Goal: Task Accomplishment & Management: Use online tool/utility

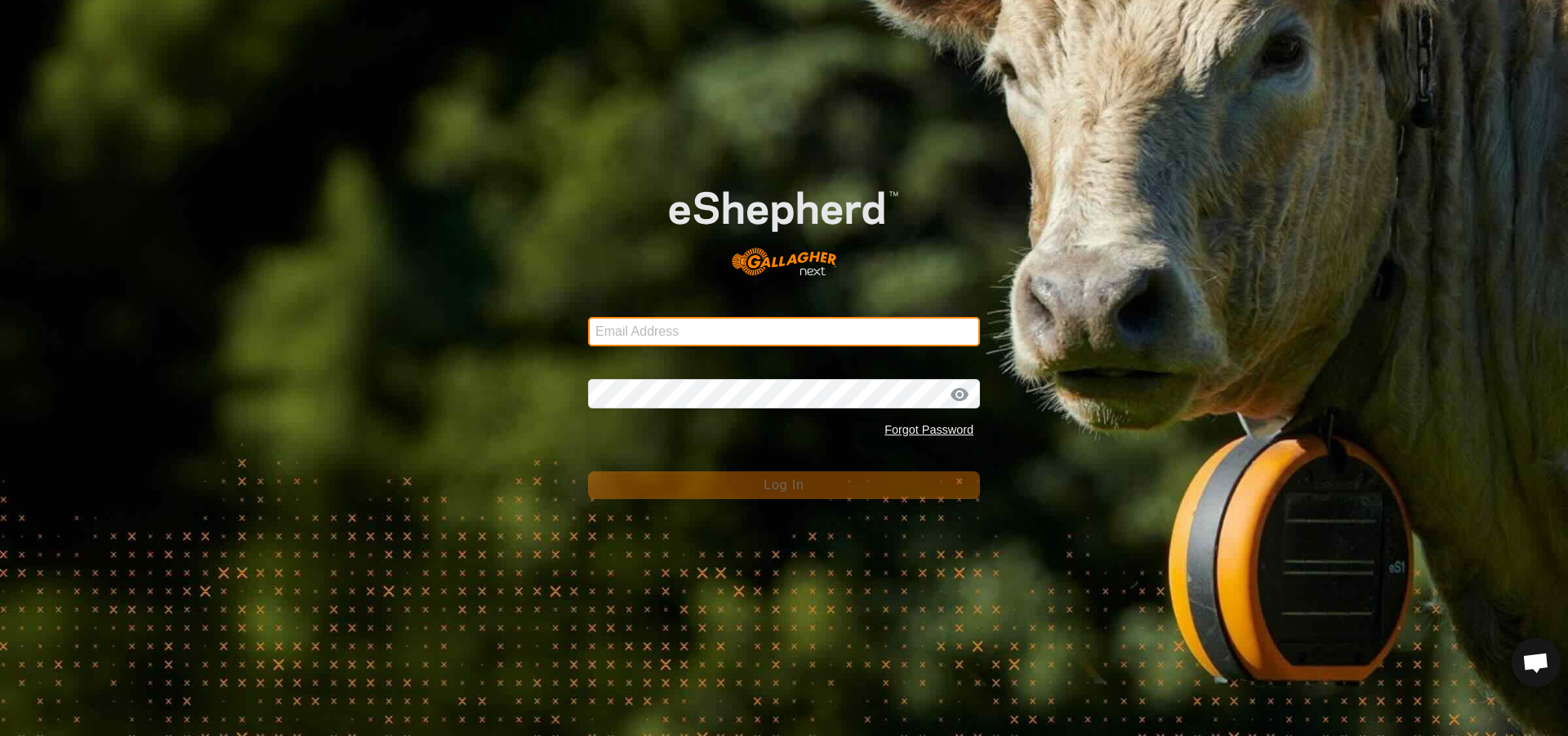
type input "[PERSON_NAME][EMAIL_ADDRESS][PERSON_NAME][DOMAIN_NAME]"
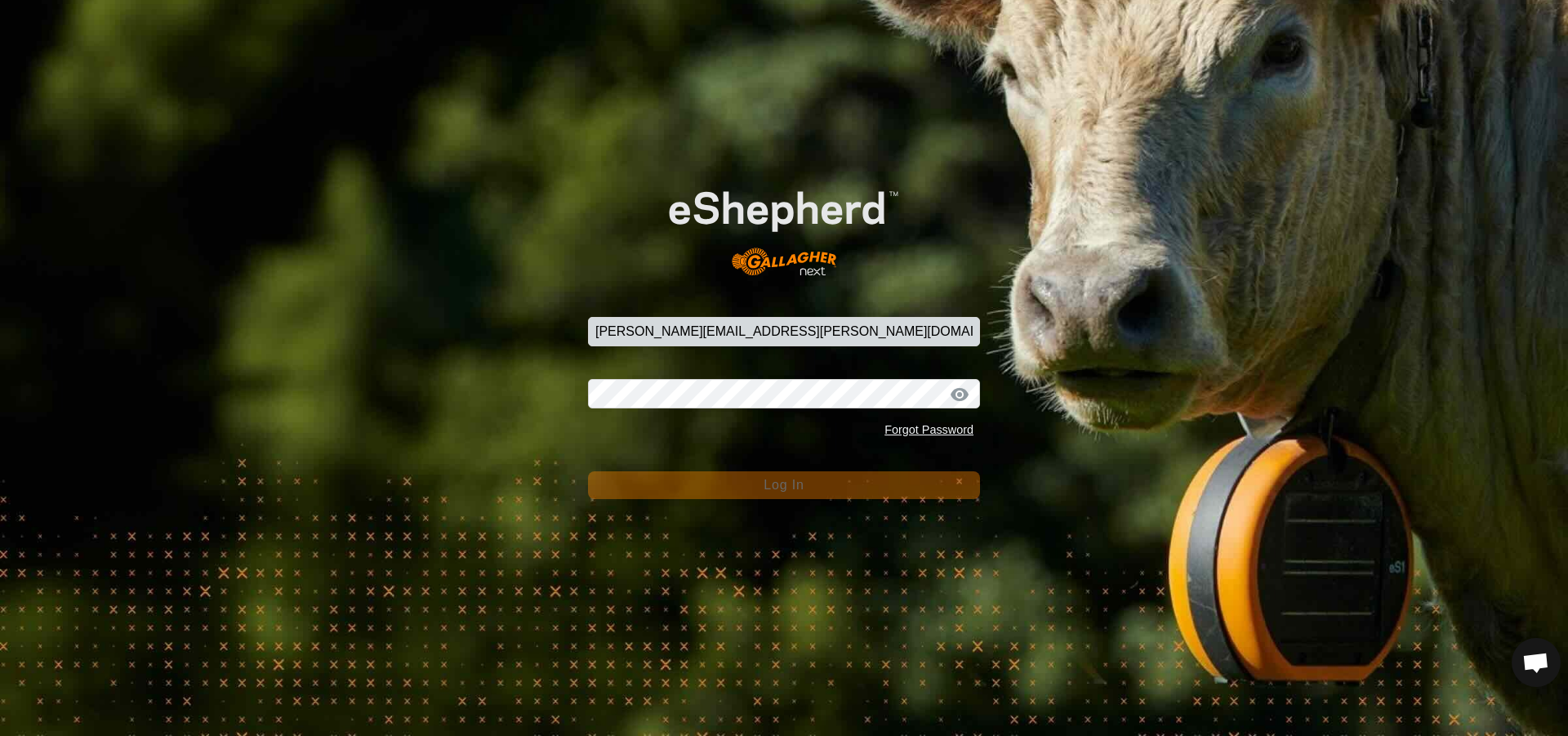
click at [748, 484] on button "Log In" at bounding box center [784, 485] width 392 height 28
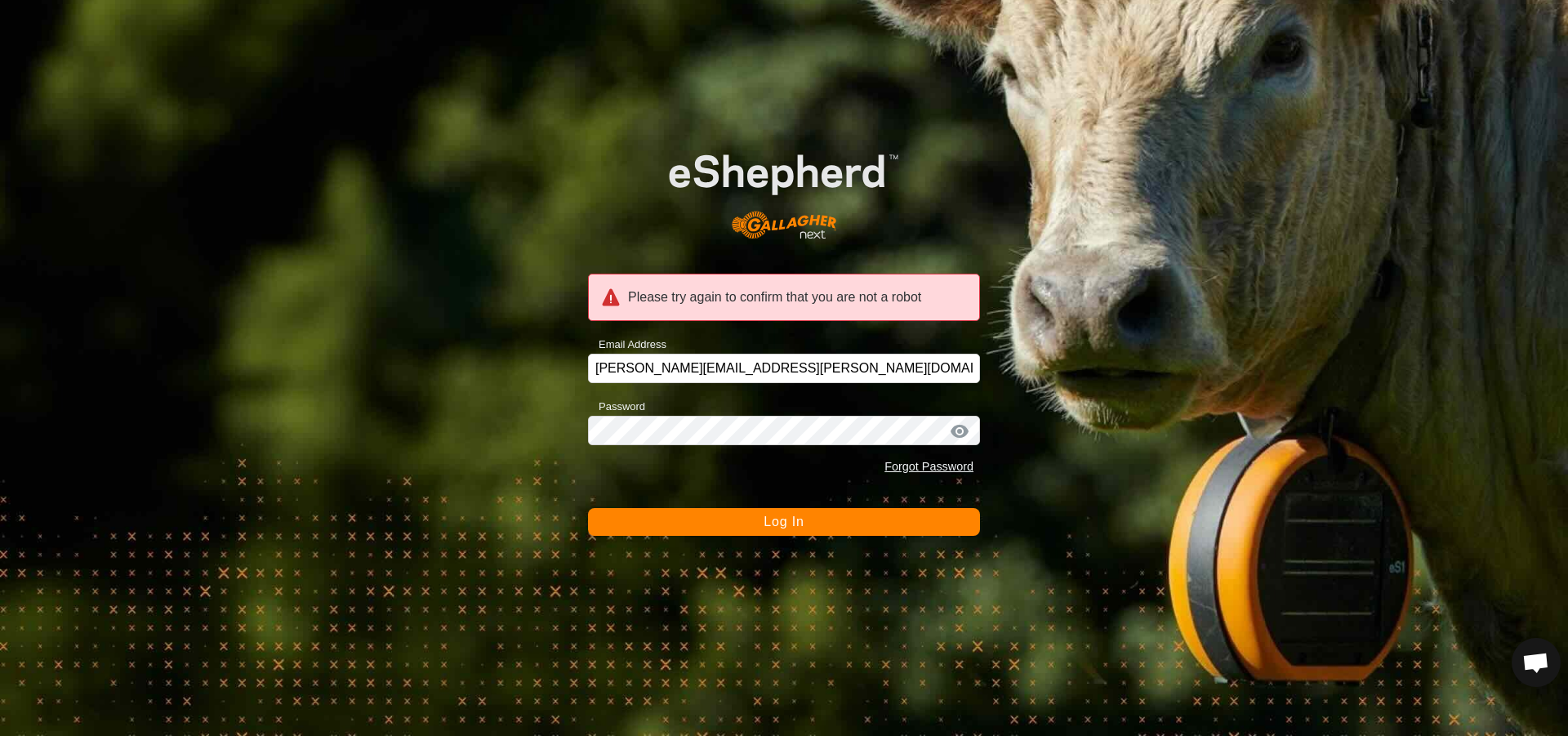
click at [779, 515] on span "Log In" at bounding box center [784, 521] width 40 height 14
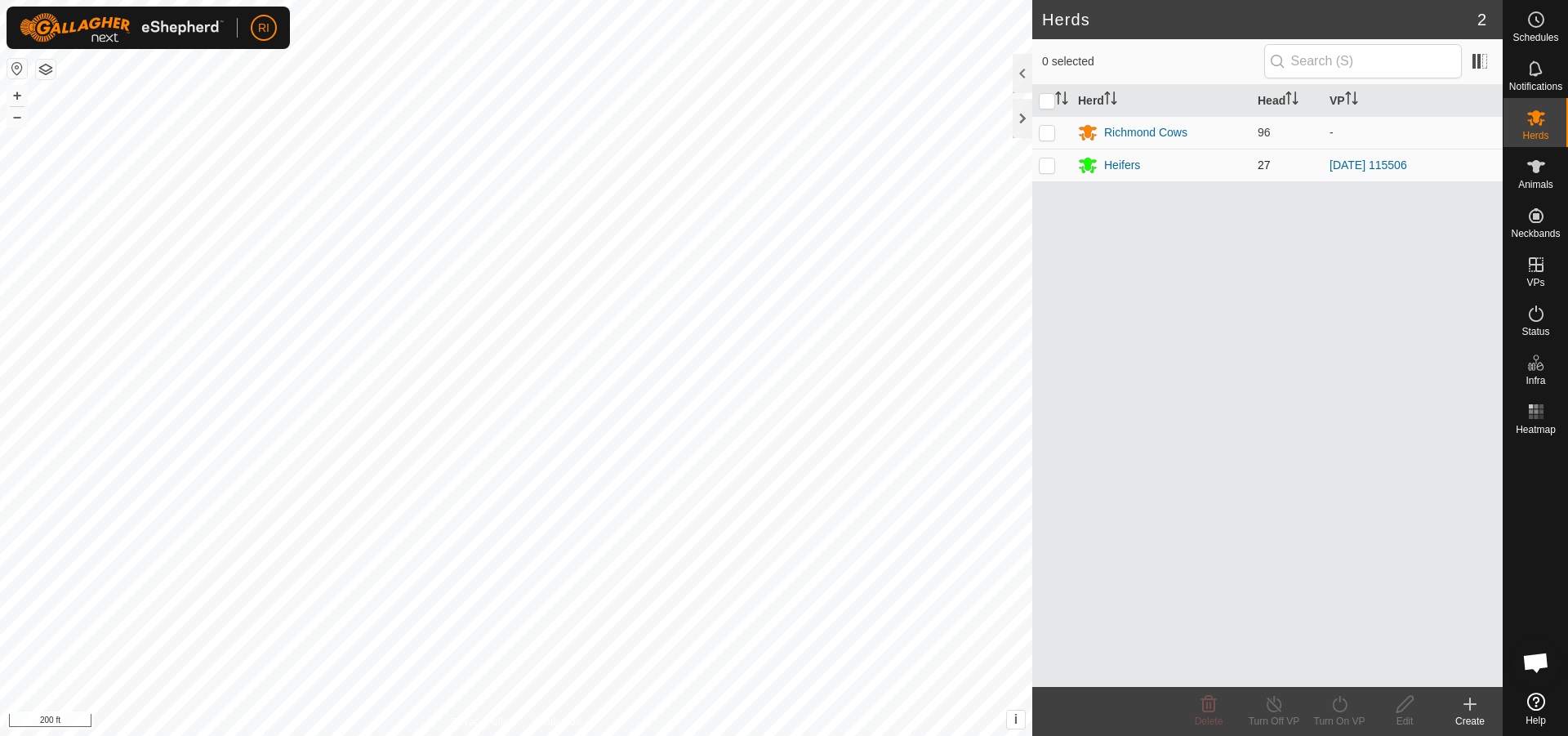
click at [1040, 167] on p-checkbox at bounding box center [1047, 165] width 17 height 13
checkbox input "true"
click at [1337, 708] on icon at bounding box center [1340, 703] width 20 height 19
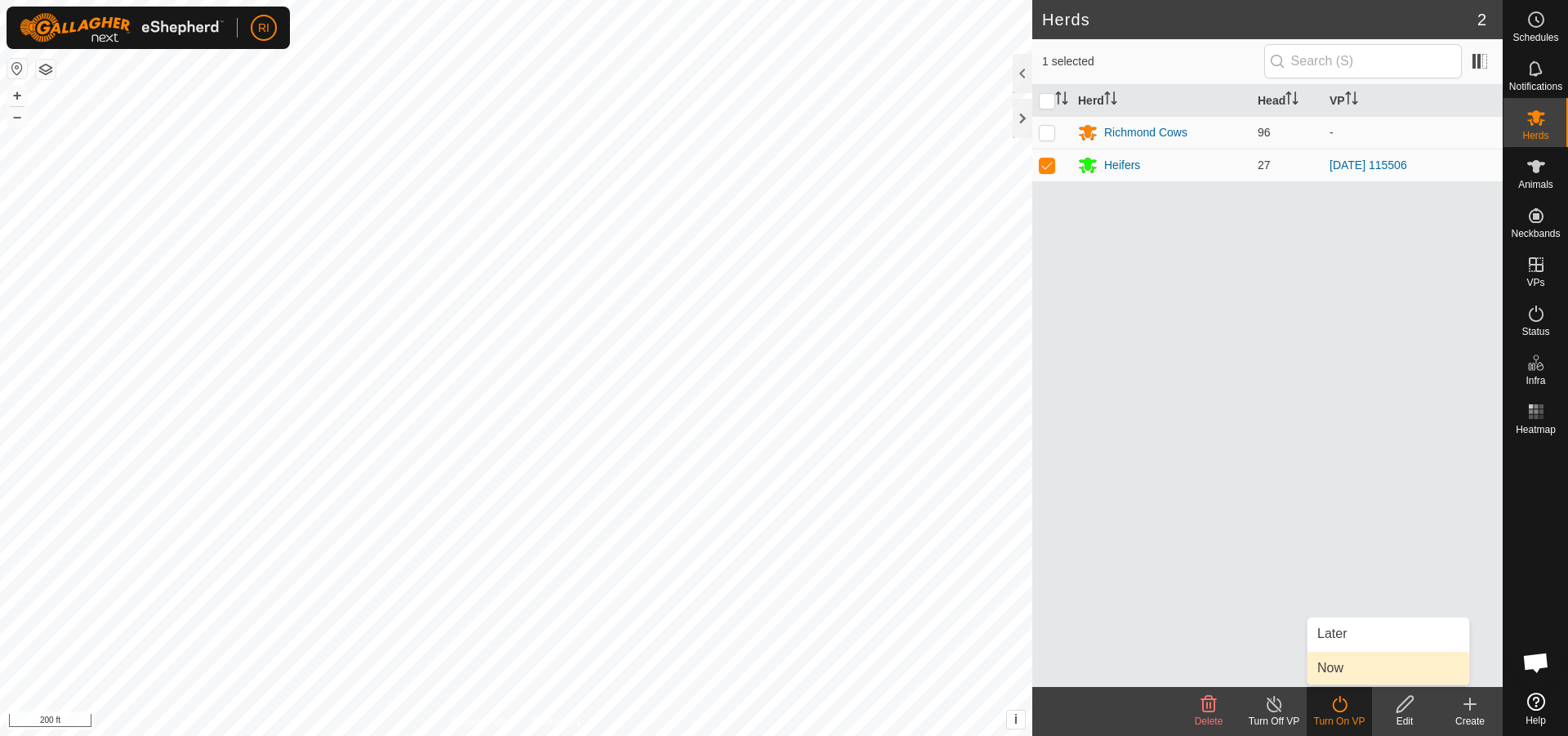
click at [1328, 669] on link "Now" at bounding box center [1388, 667] width 161 height 33
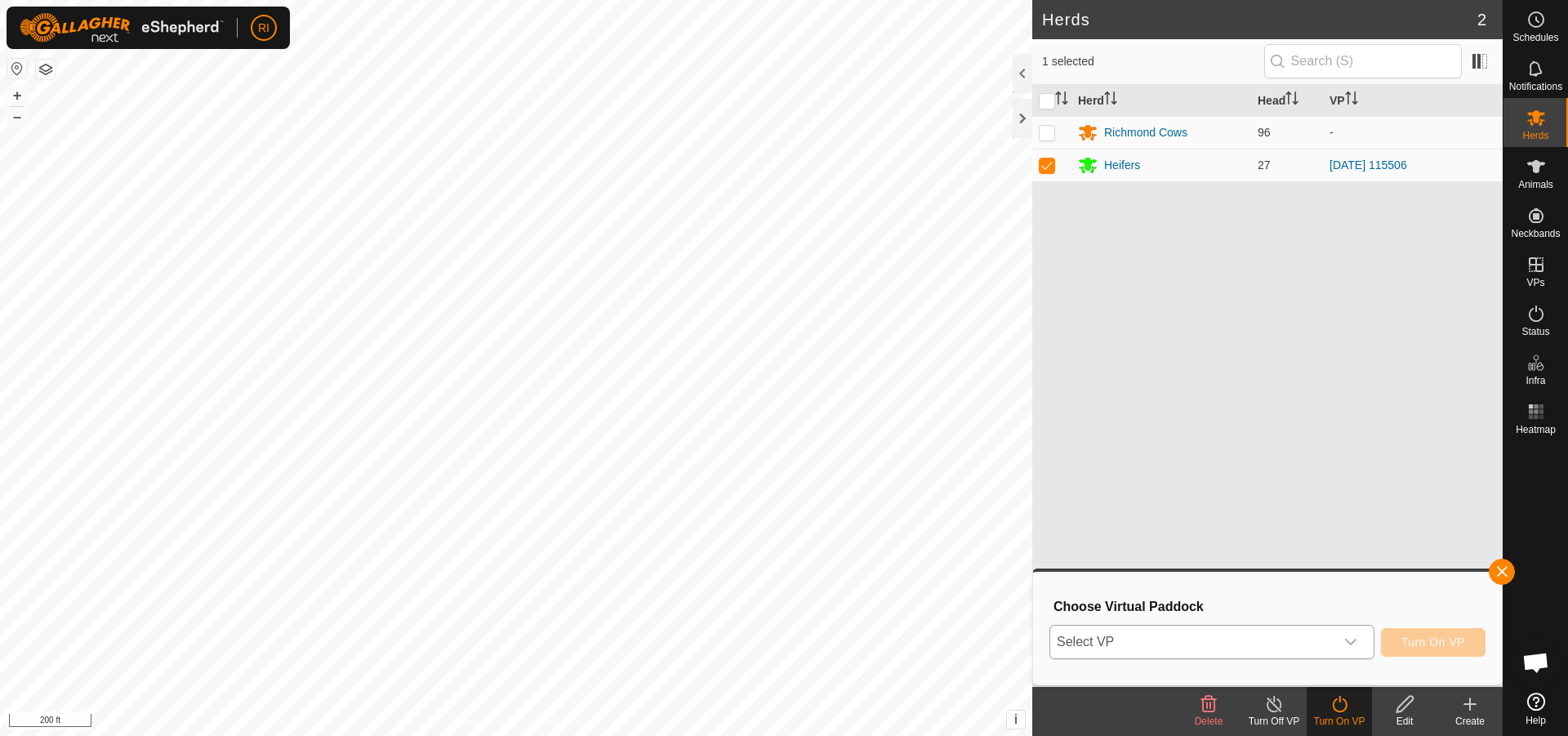
click at [1360, 650] on div "dropdown trigger" at bounding box center [1351, 641] width 33 height 33
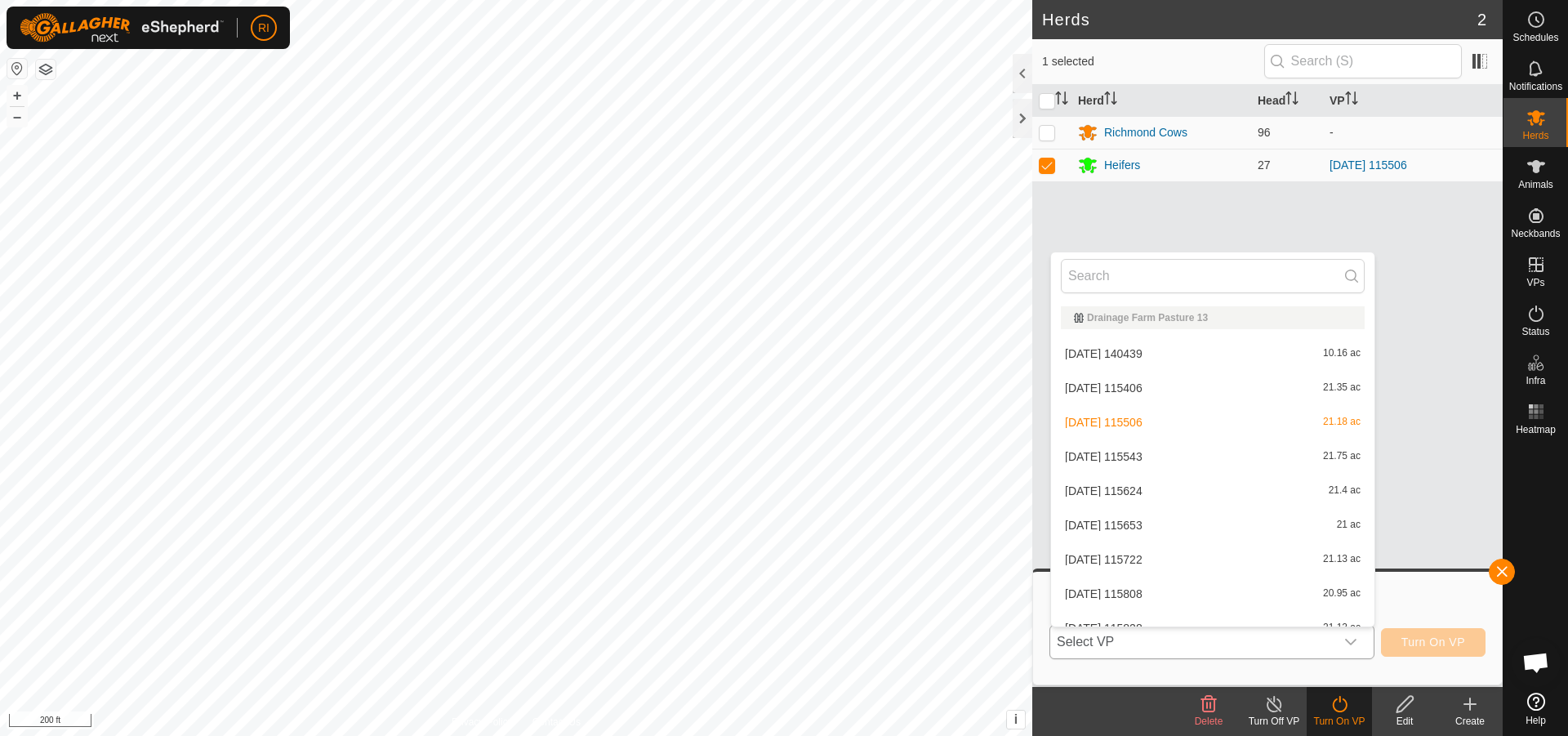
scroll to position [18, 0]
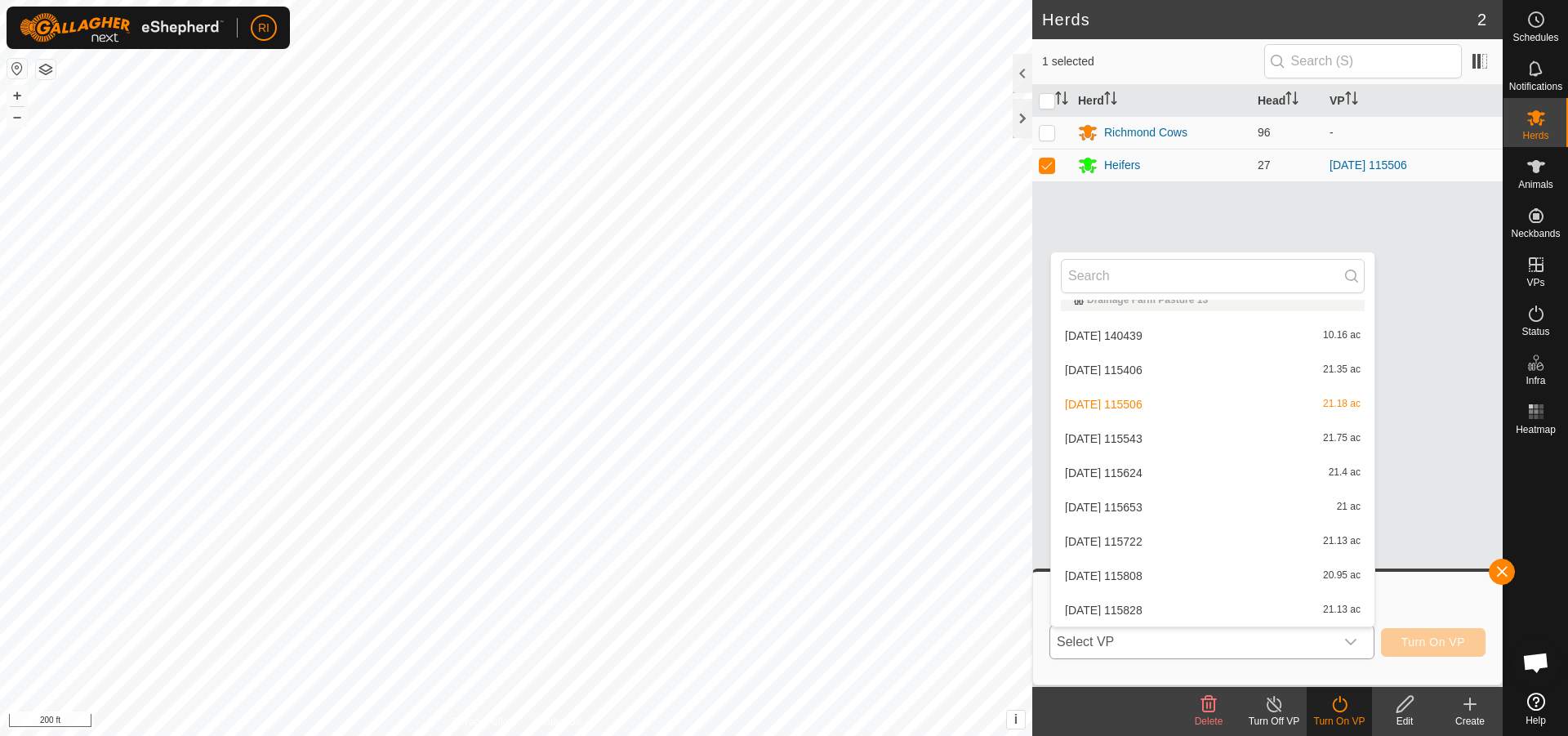
click at [1213, 442] on li "[DATE] 115543 21.75 ac" at bounding box center [1213, 438] width 324 height 33
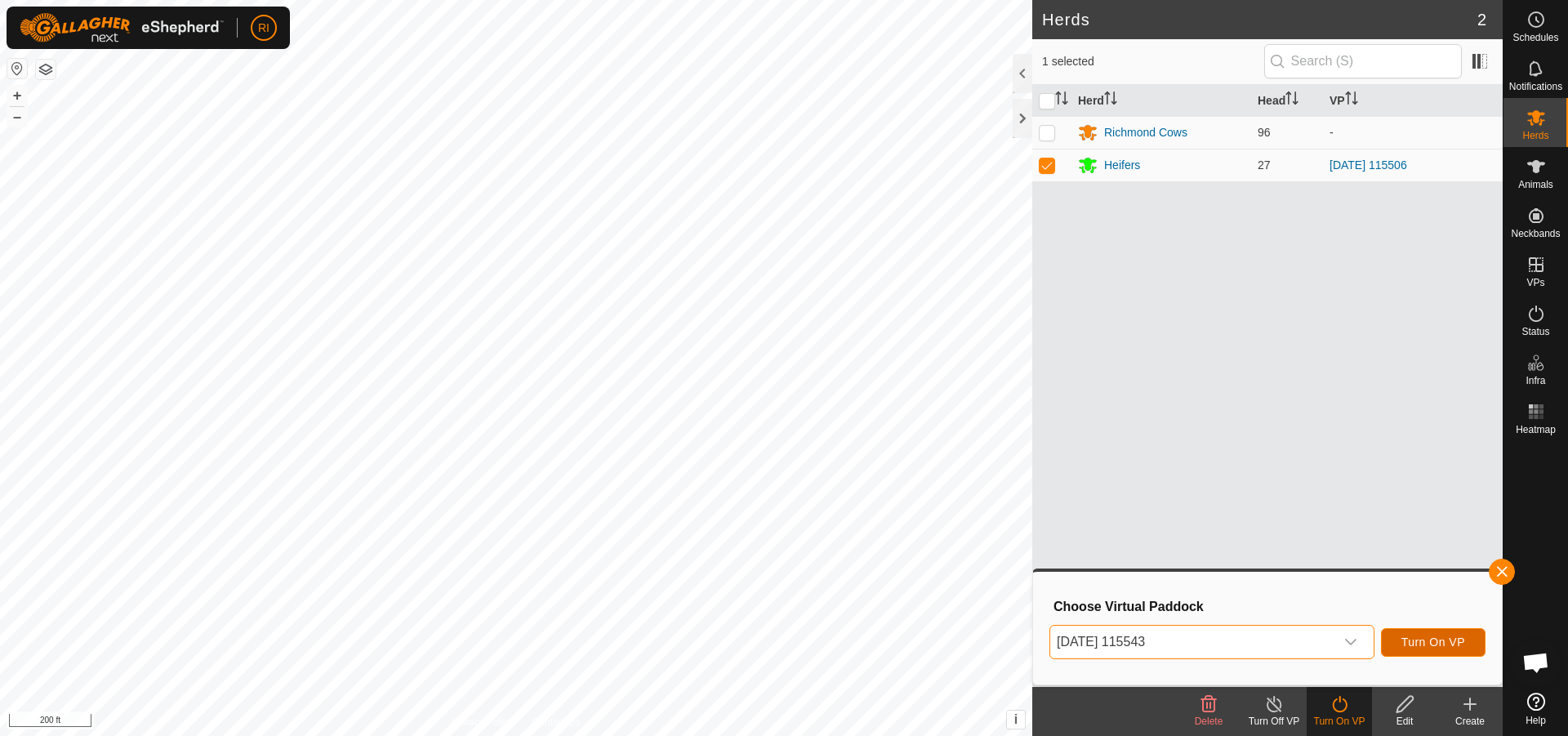
click at [1412, 641] on span "Turn On VP" at bounding box center [1433, 642] width 64 height 13
